Goal: Information Seeking & Learning: Learn about a topic

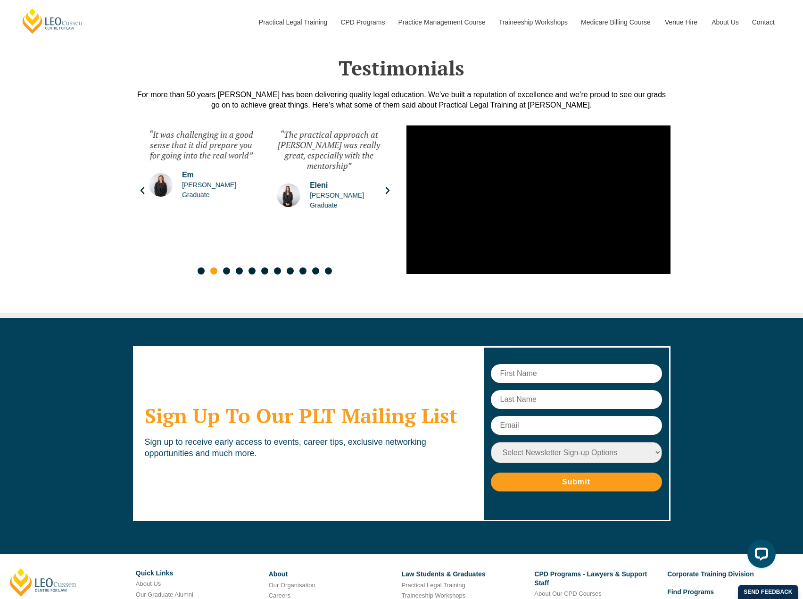
scroll to position [4918, 0]
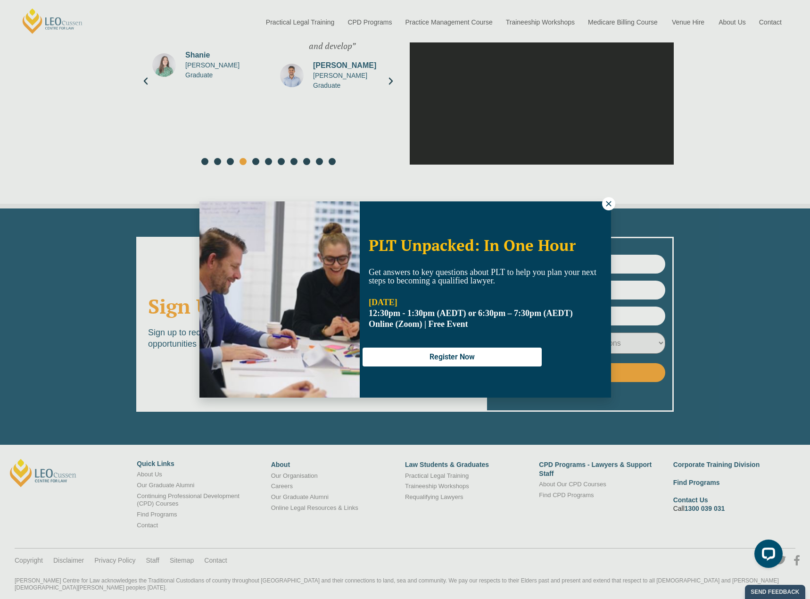
click at [609, 204] on icon at bounding box center [608, 203] width 5 height 5
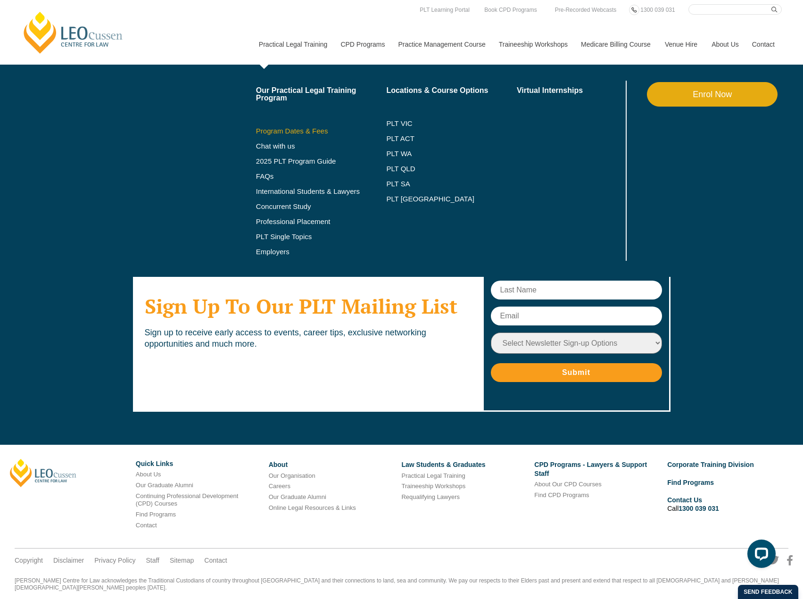
click at [299, 132] on link "Program Dates & Fees" at bounding box center [321, 131] width 131 height 8
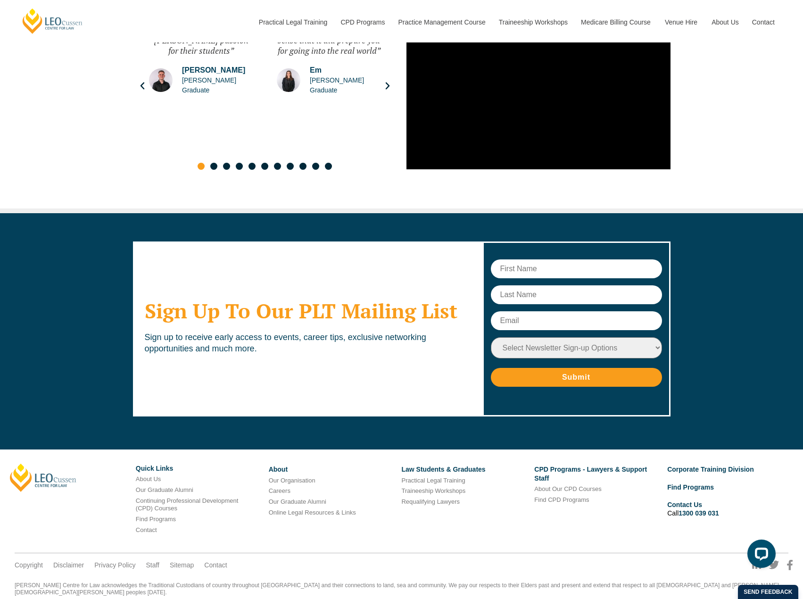
scroll to position [4918, 0]
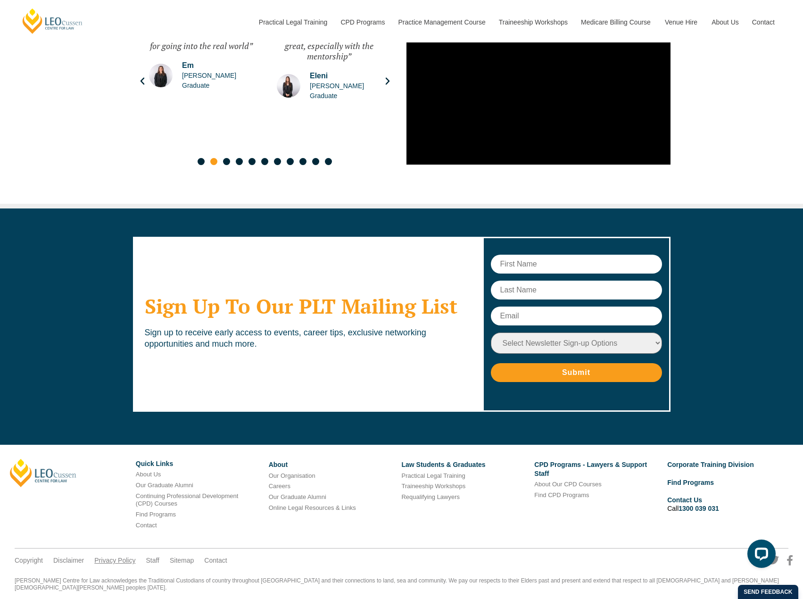
click at [123, 556] on link "Privacy Policy" at bounding box center [114, 560] width 41 height 8
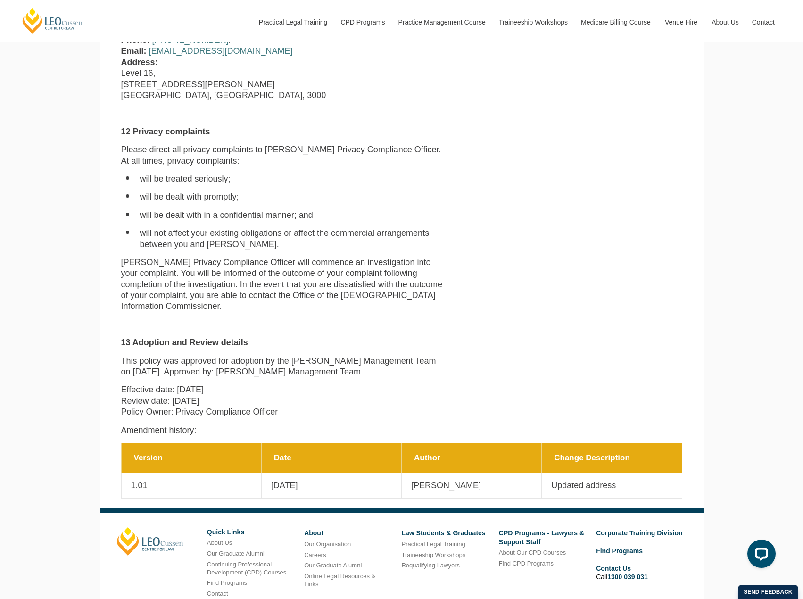
scroll to position [3459, 0]
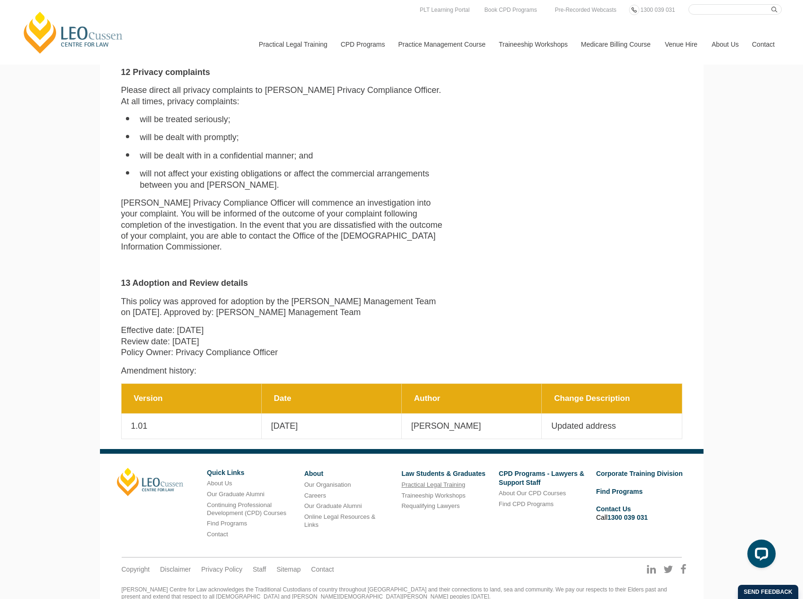
click at [411, 481] on link "Practical Legal Training" at bounding box center [433, 484] width 64 height 7
